Goal: Information Seeking & Learning: Understand process/instructions

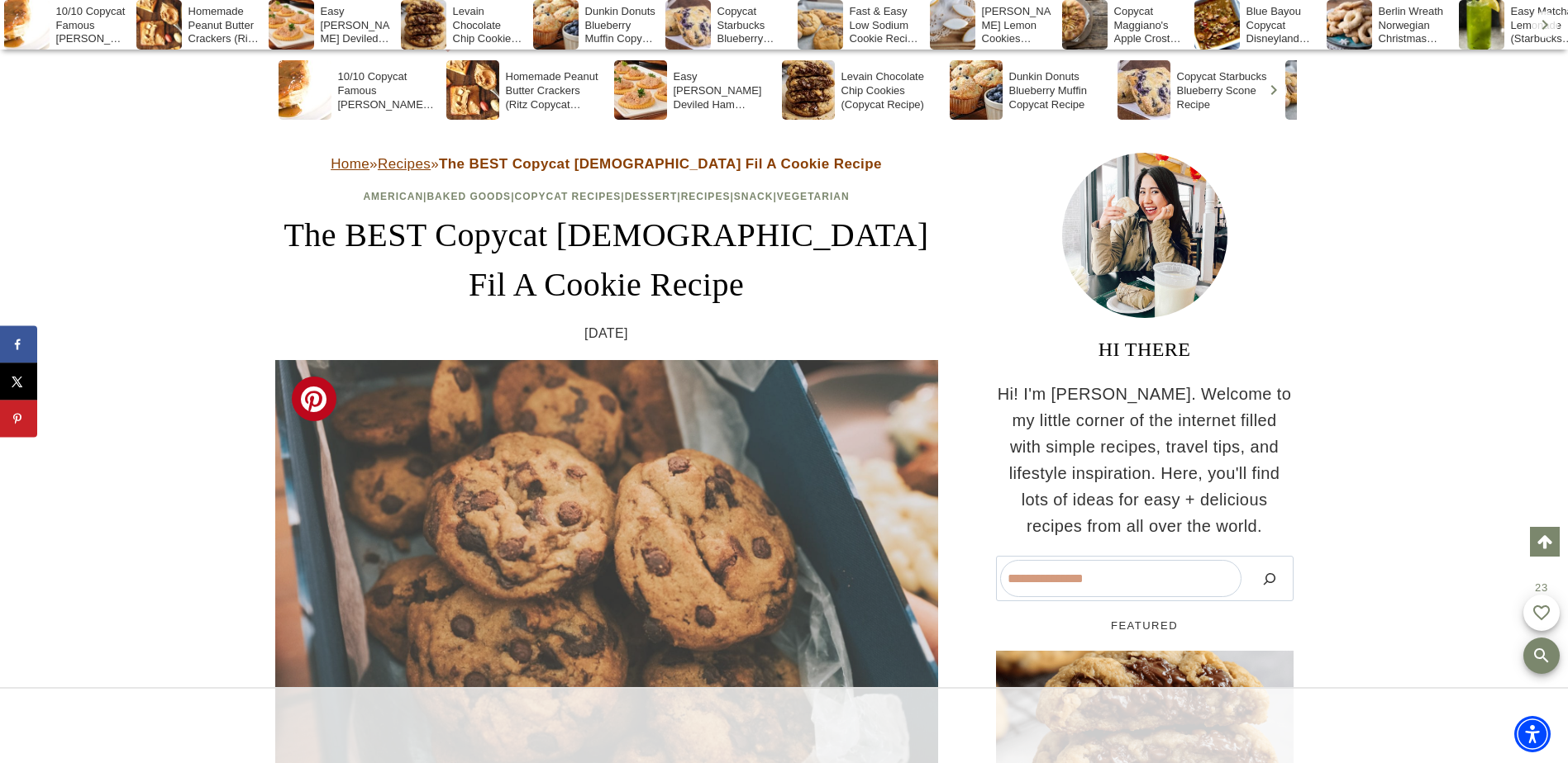
scroll to position [413, 0]
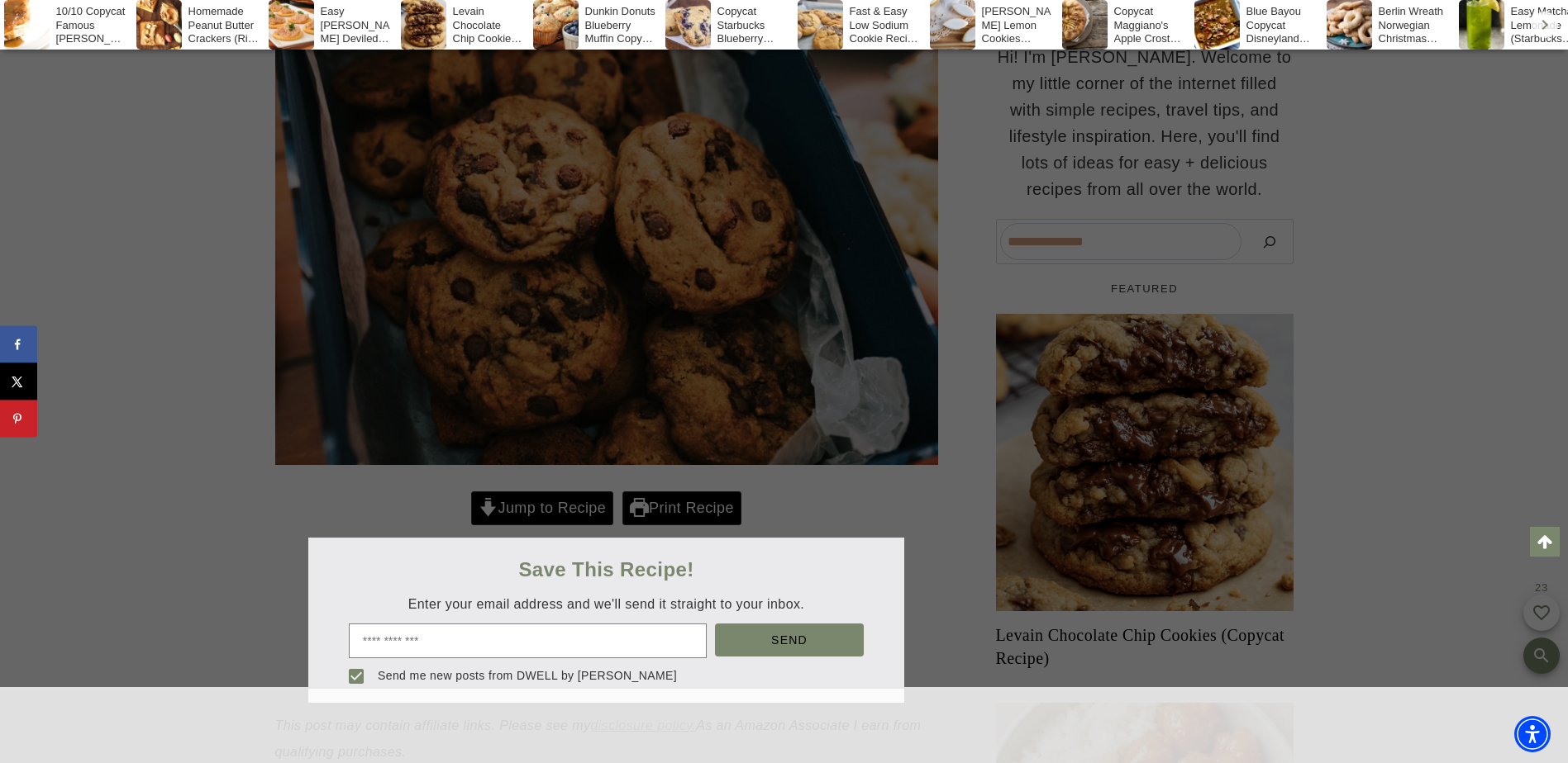
click at [542, 511] on div at bounding box center [784, 381] width 1568 height 763
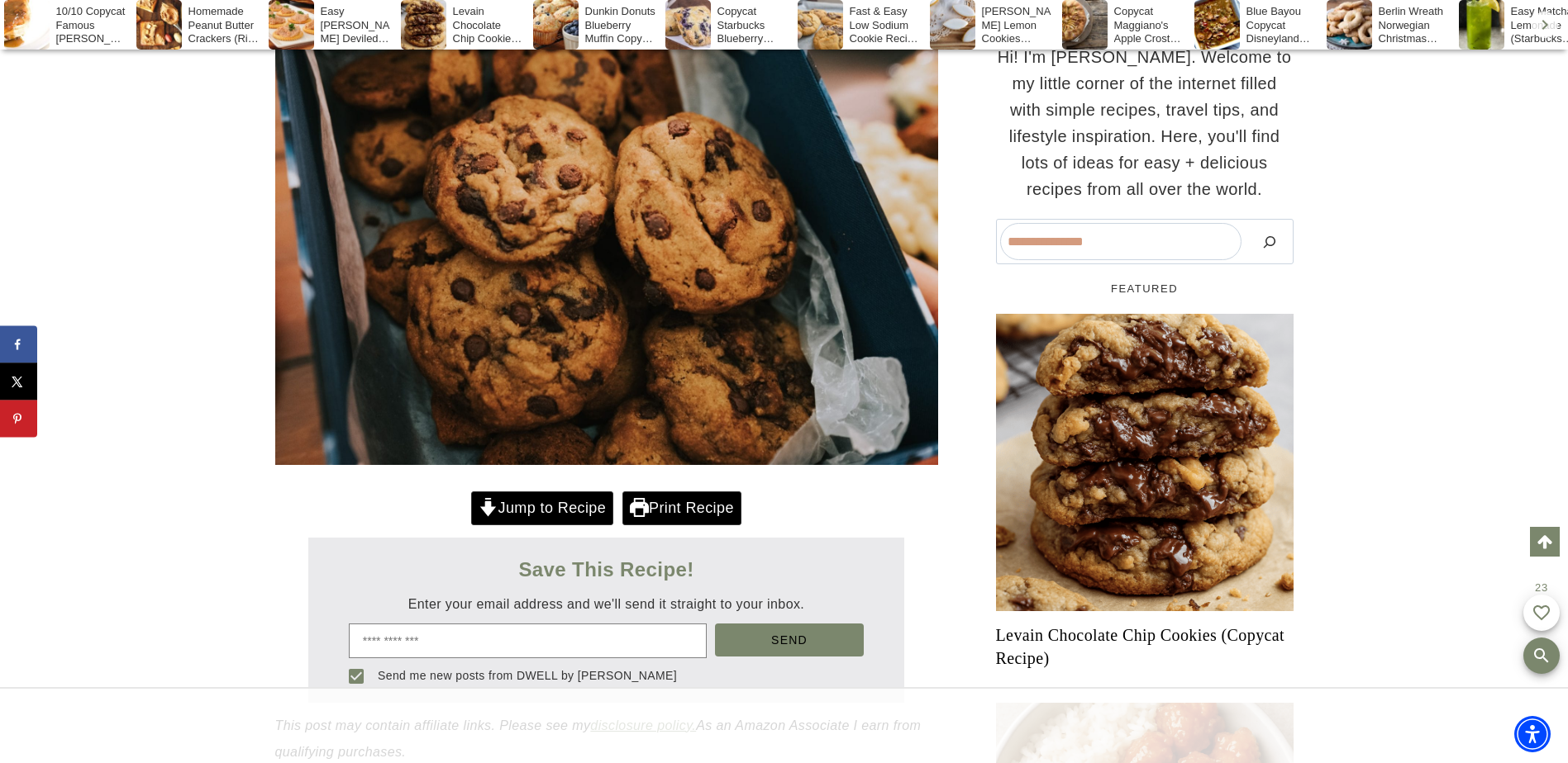
scroll to position [0, 0]
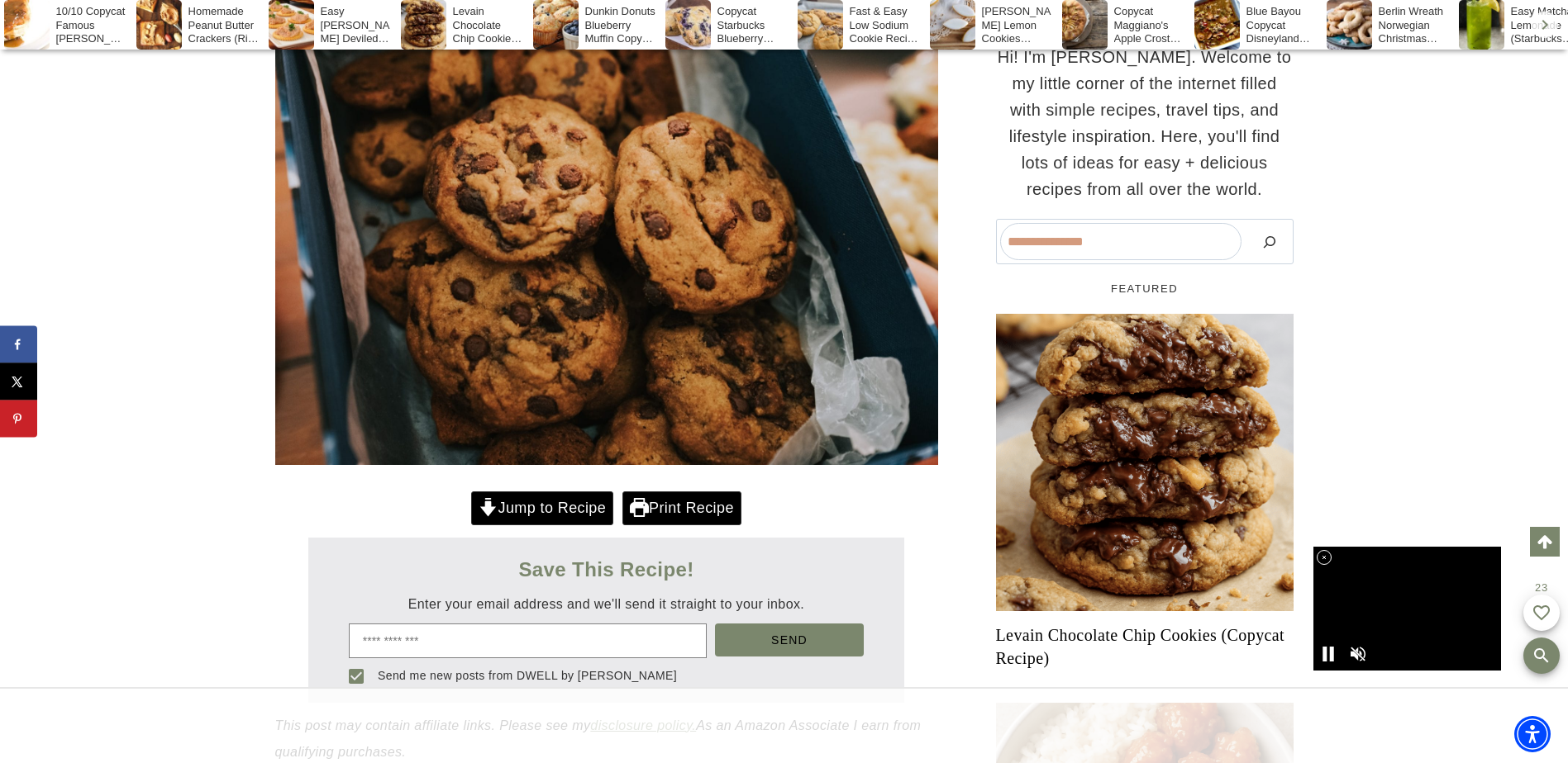
click at [584, 513] on link "Jump to Recipe" at bounding box center [542, 509] width 142 height 34
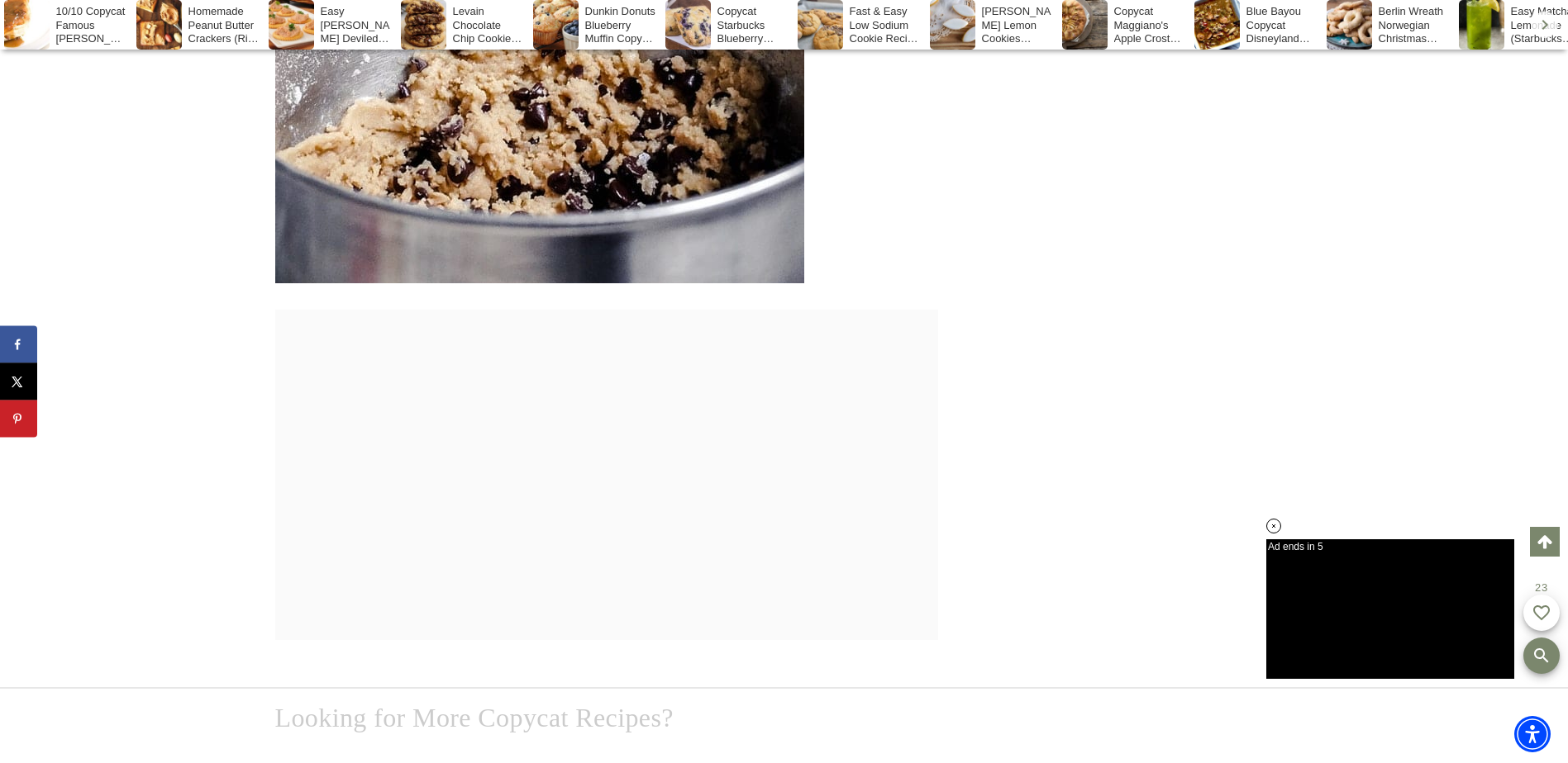
scroll to position [7571, 0]
